Goal: Complete application form

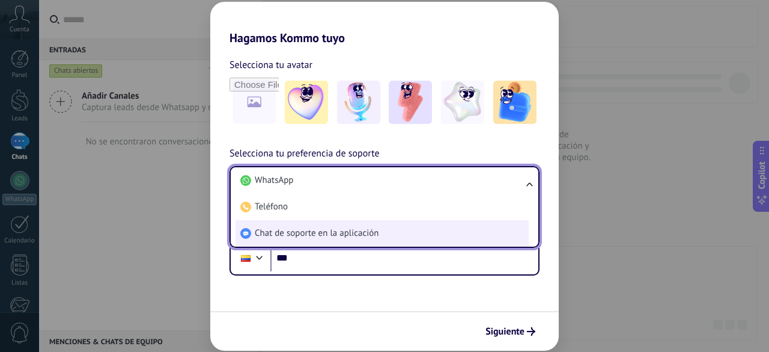
click at [413, 226] on li "Chat de soporte en la aplicación" at bounding box center [382, 233] width 293 height 26
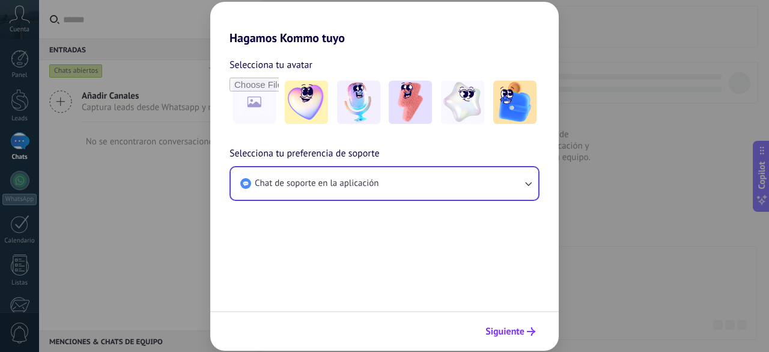
click at [501, 334] on span "Siguiente" at bounding box center [505, 331] width 39 height 8
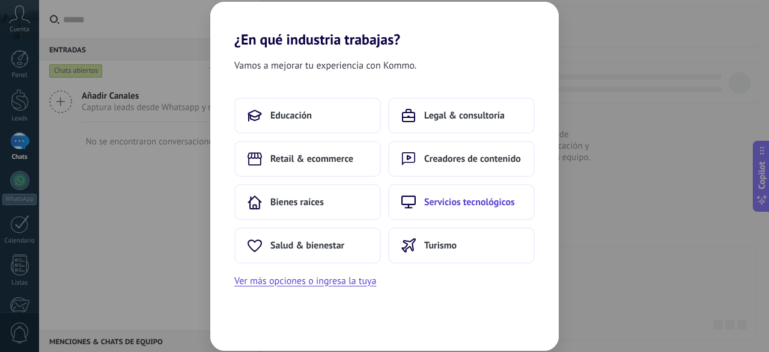
click at [492, 214] on button "Servicios tecnológicos" at bounding box center [461, 202] width 147 height 36
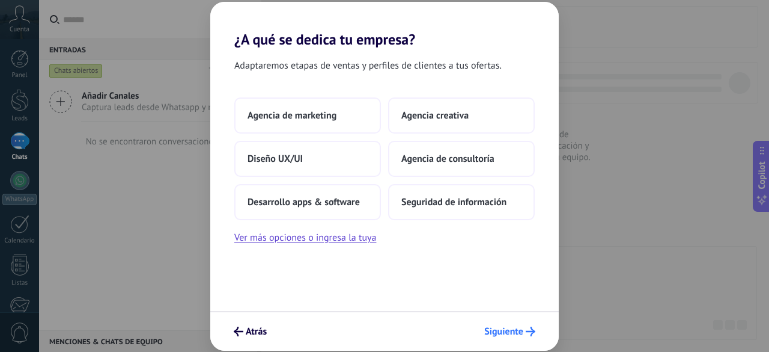
click at [513, 331] on span "Siguiente" at bounding box center [503, 331] width 39 height 8
click at [528, 328] on icon "submit" at bounding box center [531, 331] width 10 height 10
click at [457, 184] on button "Seguridad de información" at bounding box center [461, 202] width 147 height 36
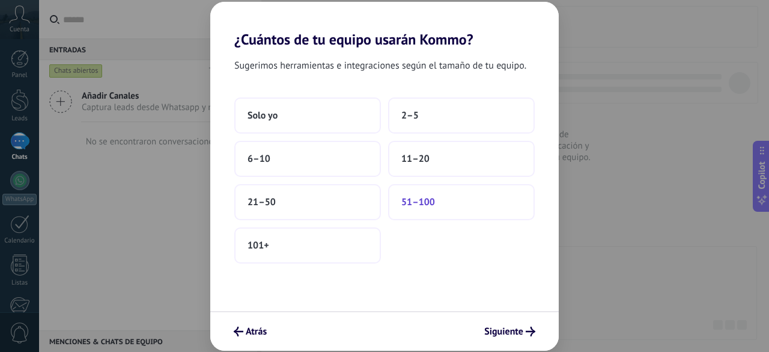
click at [464, 192] on button "51–100" at bounding box center [461, 202] width 147 height 36
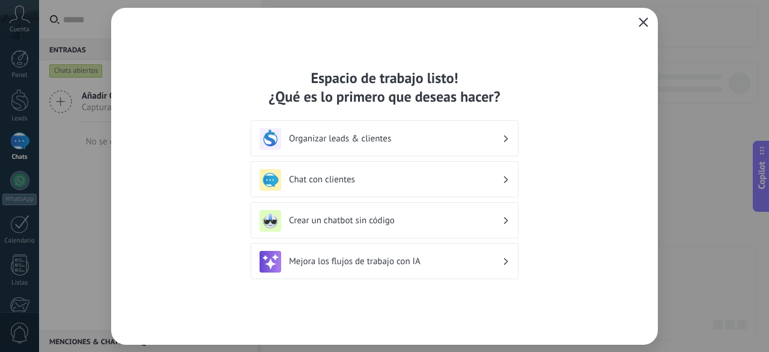
click at [641, 19] on use "button" at bounding box center [644, 21] width 9 height 9
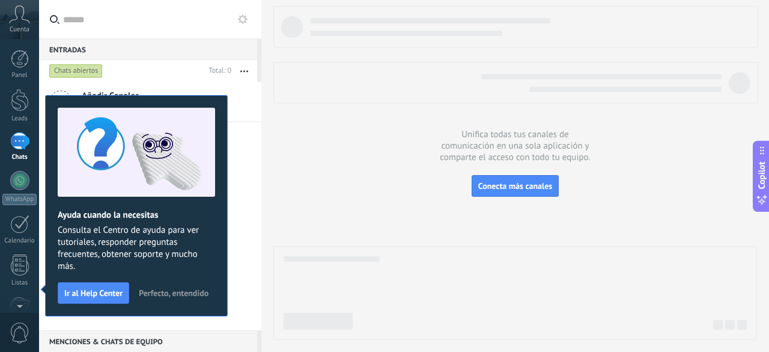
click at [164, 302] on div "Ayuda cuando la necesitas Consulta el Centro de ayuda para ver tutoriales, resp…" at bounding box center [136, 205] width 183 height 221
click at [167, 292] on span "Perfecto, entendido" at bounding box center [174, 293] width 70 height 8
